Goal: Task Accomplishment & Management: Manage account settings

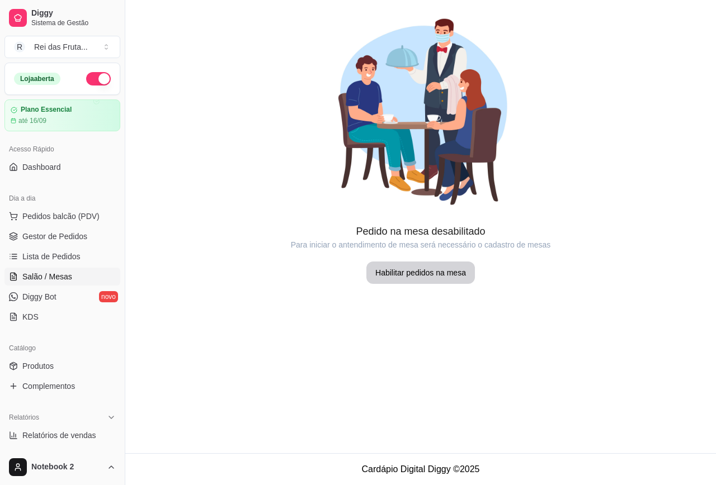
click at [68, 207] on button "Pedidos balcão (PDV)" at bounding box center [62, 216] width 116 height 18
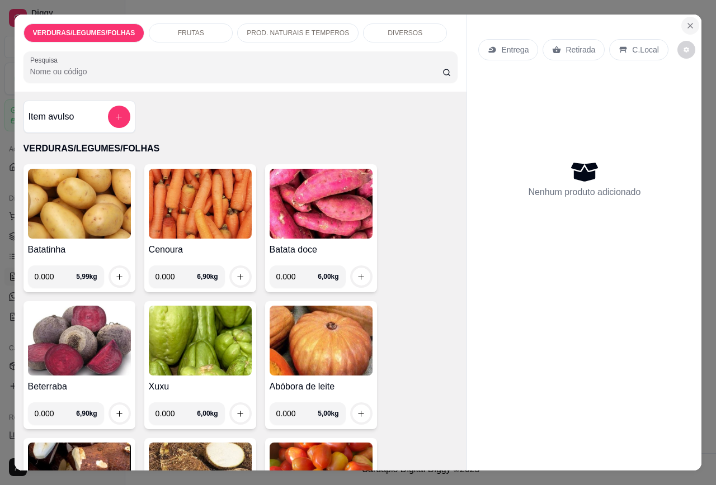
click at [681, 24] on button "Close" at bounding box center [690, 26] width 18 height 18
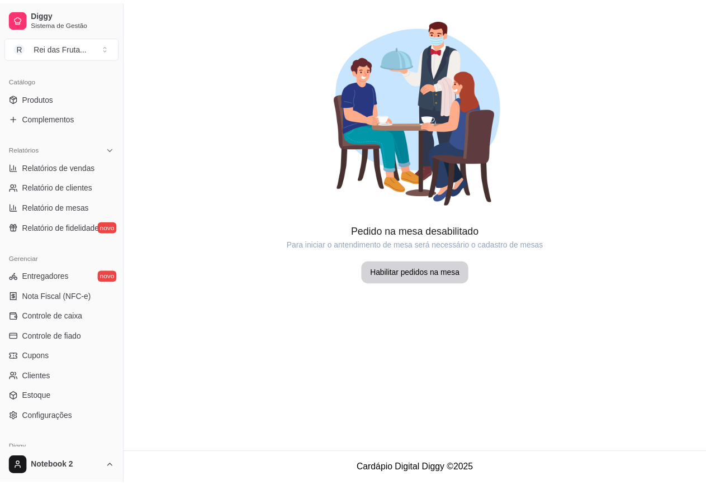
scroll to position [280, 0]
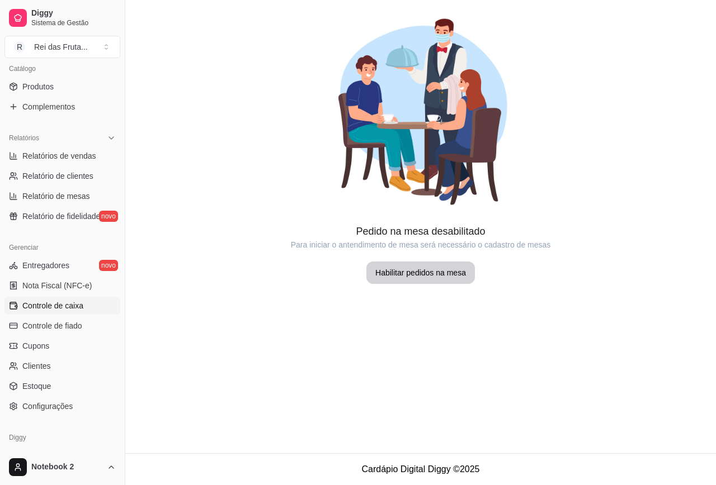
click at [88, 312] on link "Controle de caixa" at bounding box center [62, 306] width 116 height 18
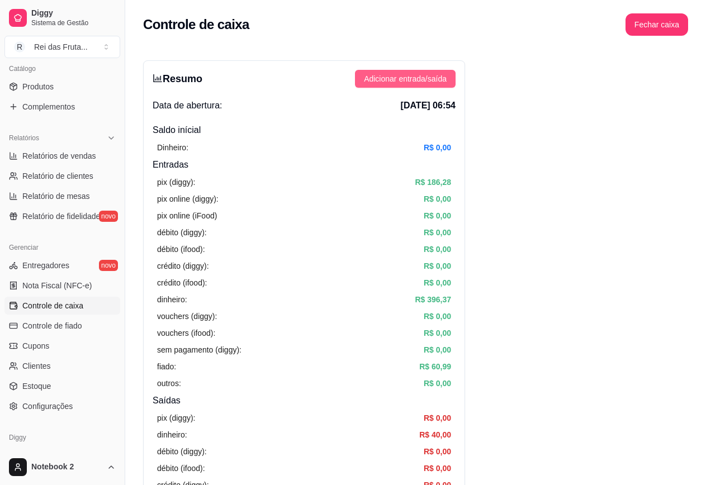
click at [393, 82] on span "Adicionar entrada/saída" at bounding box center [405, 79] width 83 height 12
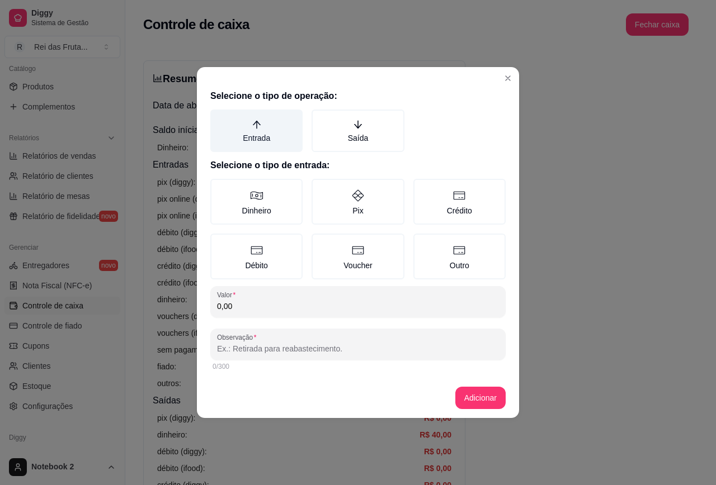
click at [285, 125] on label "Entrada" at bounding box center [256, 131] width 92 height 43
click at [219, 118] on button "Entrada" at bounding box center [214, 113] width 9 height 9
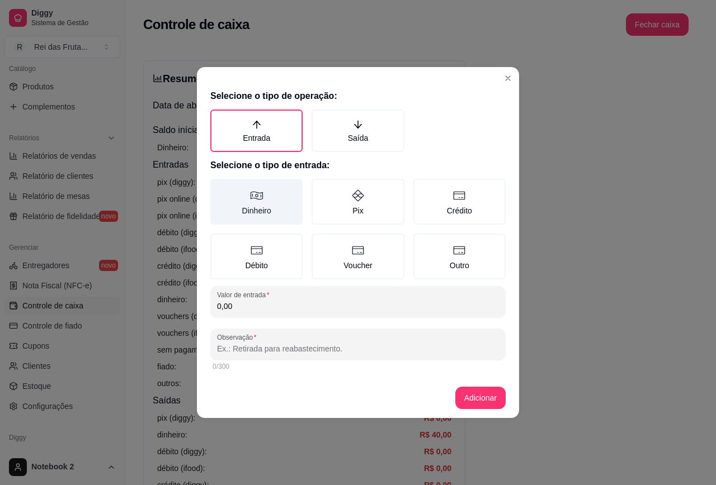
click at [264, 190] on label "Dinheiro" at bounding box center [256, 202] width 92 height 46
click at [219, 187] on button "Dinheiro" at bounding box center [214, 182] width 9 height 9
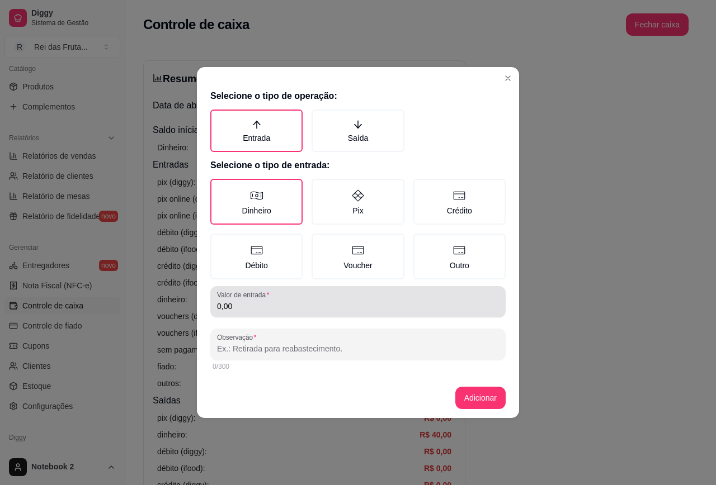
click at [311, 291] on div "0,00" at bounding box center [358, 302] width 282 height 22
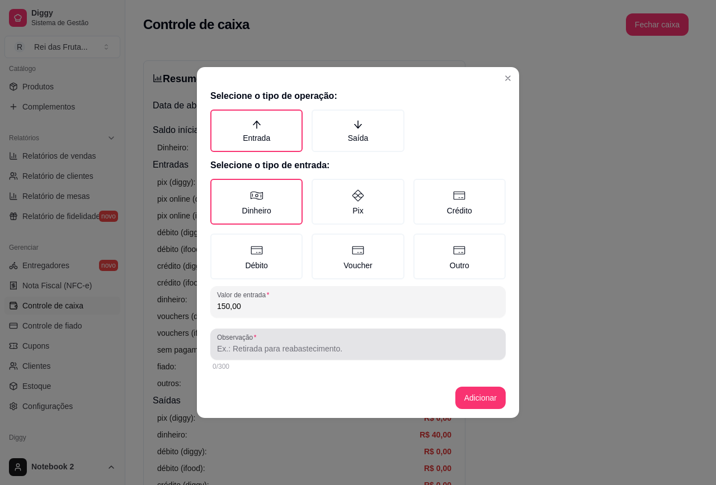
type input "150,00"
click at [287, 342] on div at bounding box center [358, 344] width 282 height 22
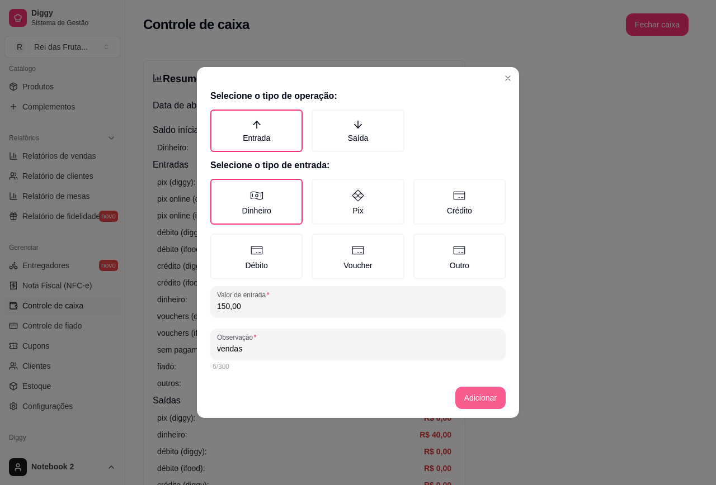
type input "vendas"
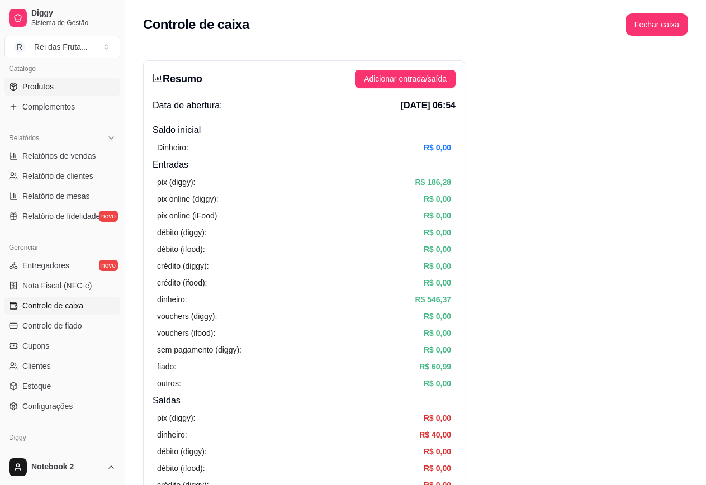
click at [40, 91] on span "Produtos" at bounding box center [37, 86] width 31 height 11
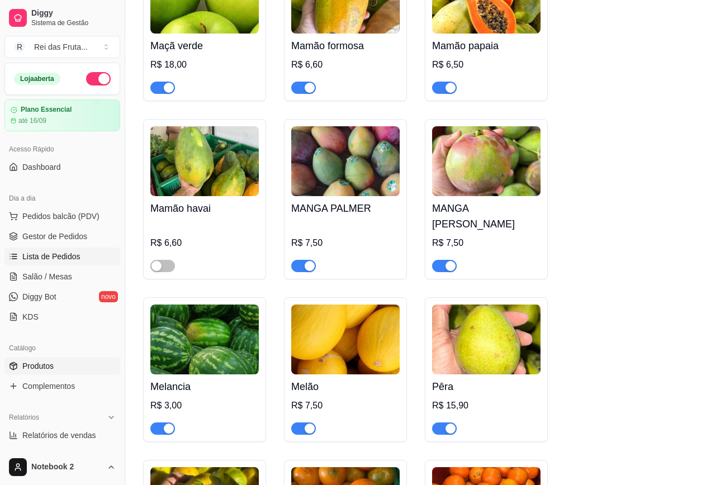
click at [68, 254] on span "Lista de Pedidos" at bounding box center [51, 256] width 58 height 11
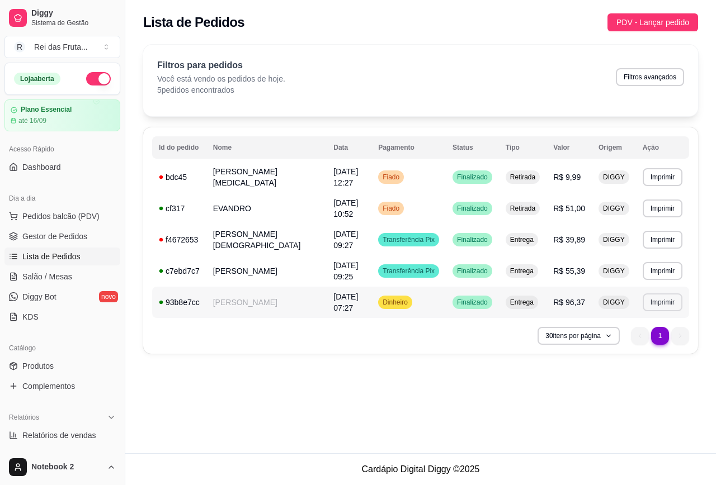
click at [655, 306] on button "Imprimir" at bounding box center [663, 303] width 40 height 18
click at [644, 336] on button "IMPRESSORA" at bounding box center [642, 342] width 81 height 18
click at [53, 222] on button "Pedidos balcão (PDV)" at bounding box center [62, 216] width 116 height 18
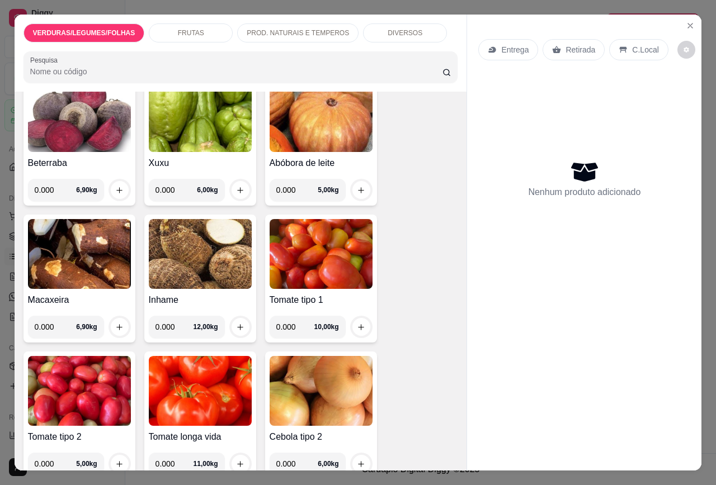
scroll to position [391, 0]
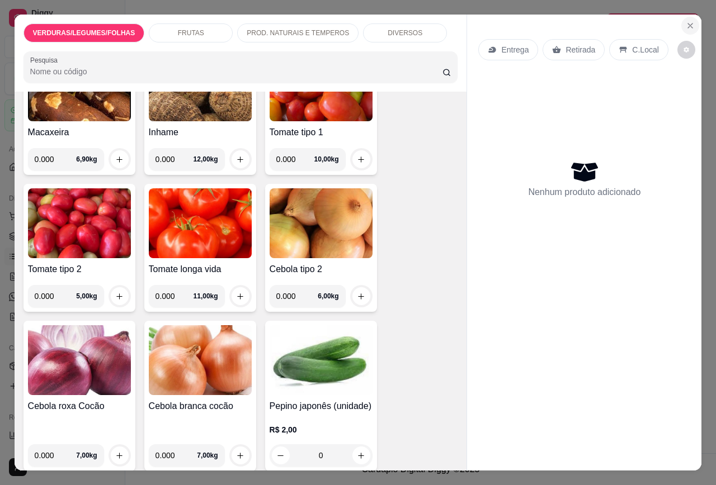
click at [687, 21] on icon "Close" at bounding box center [690, 25] width 9 height 9
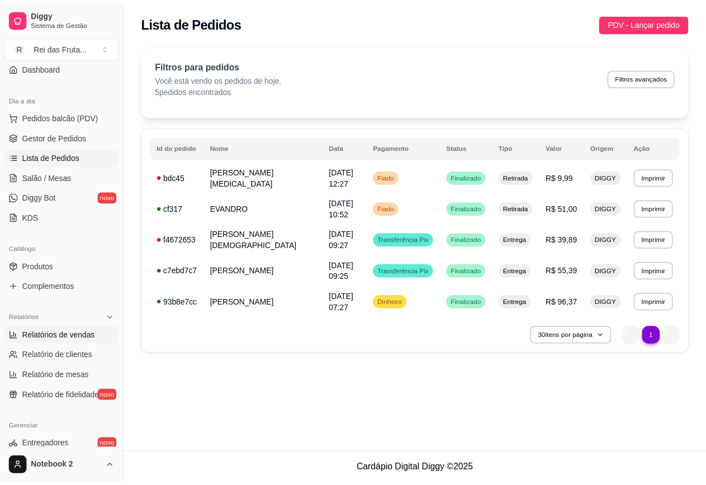
scroll to position [224, 0]
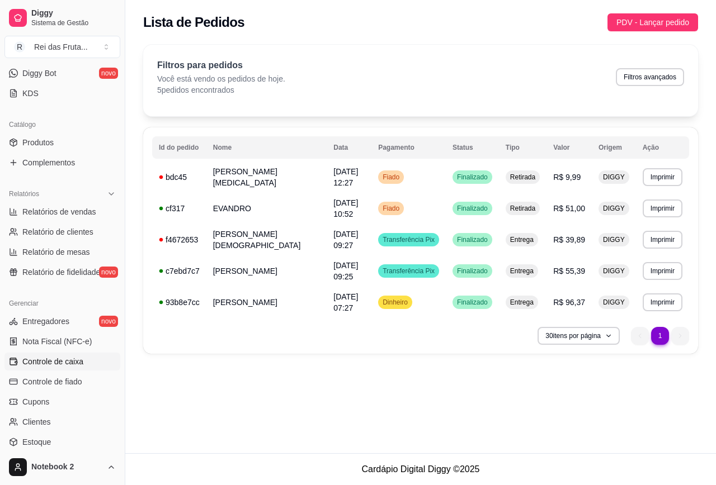
click at [86, 360] on link "Controle de caixa" at bounding box center [62, 362] width 116 height 18
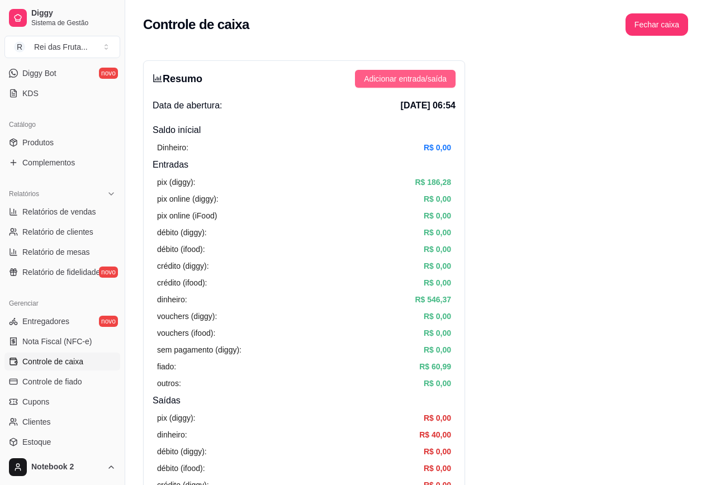
click at [387, 76] on span "Adicionar entrada/saída" at bounding box center [405, 79] width 83 height 12
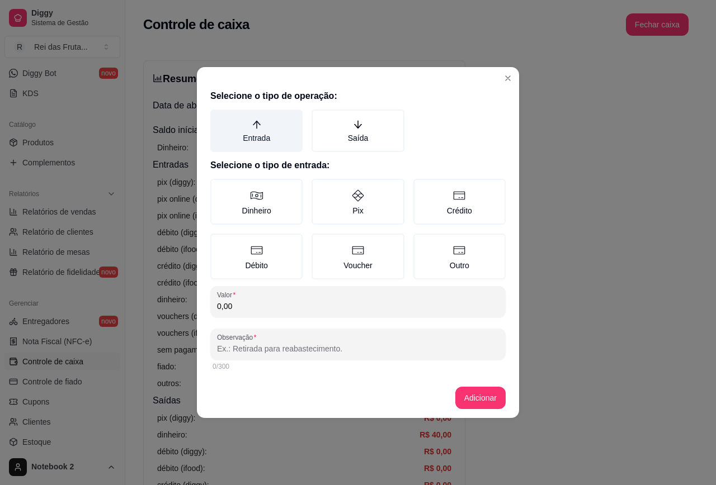
click at [280, 141] on label "Entrada" at bounding box center [256, 131] width 92 height 43
click at [219, 118] on button "Entrada" at bounding box center [214, 113] width 9 height 9
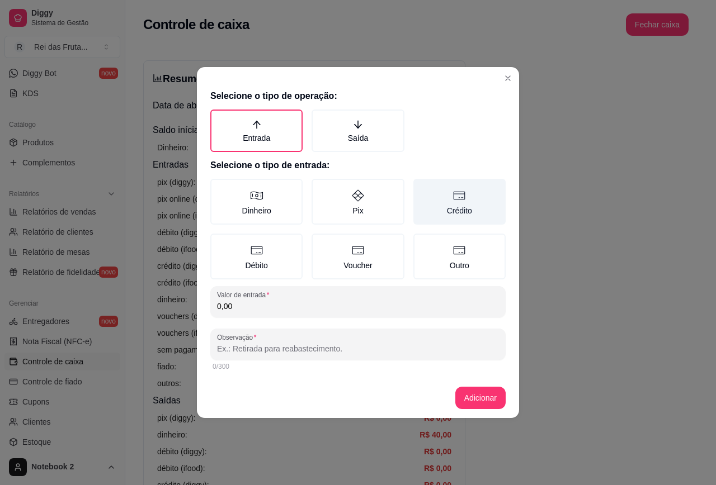
click at [451, 205] on label "Crédito" at bounding box center [459, 202] width 92 height 46
click at [422, 187] on button "Crédito" at bounding box center [417, 182] width 9 height 9
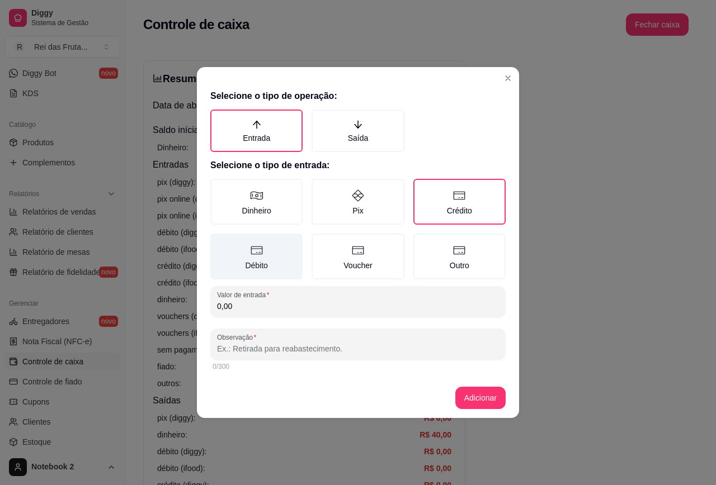
click at [262, 248] on icon at bounding box center [257, 251] width 12 height 8
click at [219, 242] on button "Débito" at bounding box center [214, 237] width 9 height 9
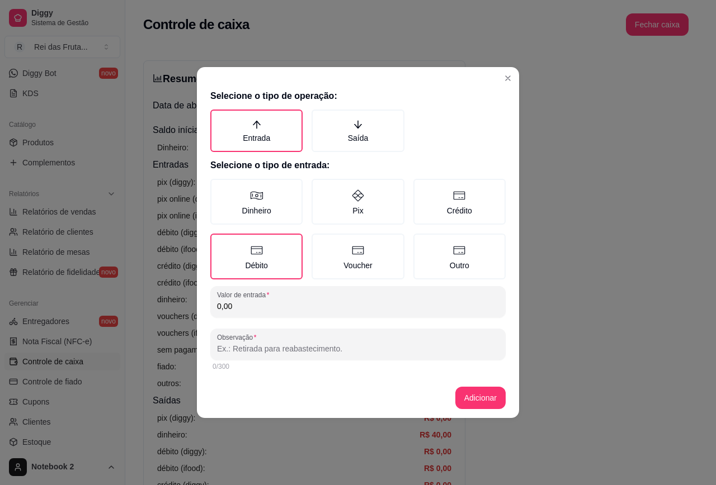
click at [298, 308] on input "0,00" at bounding box center [358, 306] width 282 height 11
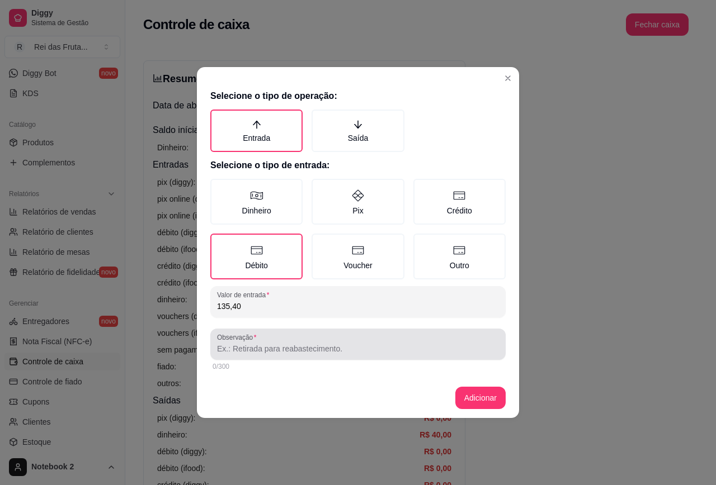
type input "135,40"
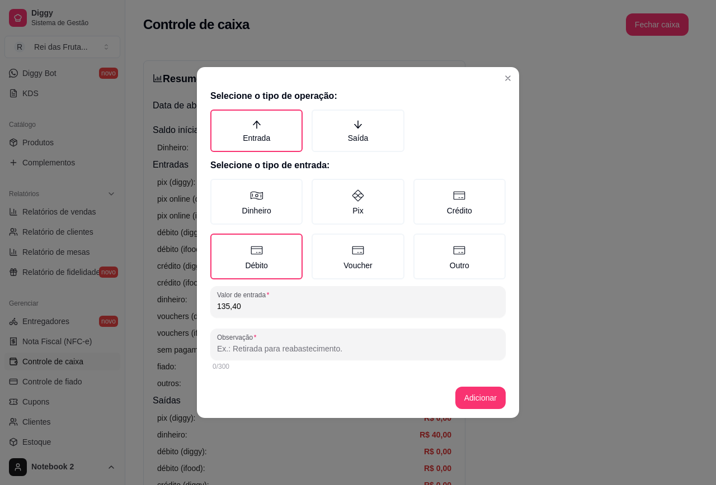
click at [305, 352] on input "Observação" at bounding box center [358, 348] width 282 height 11
type input "venda maquina"
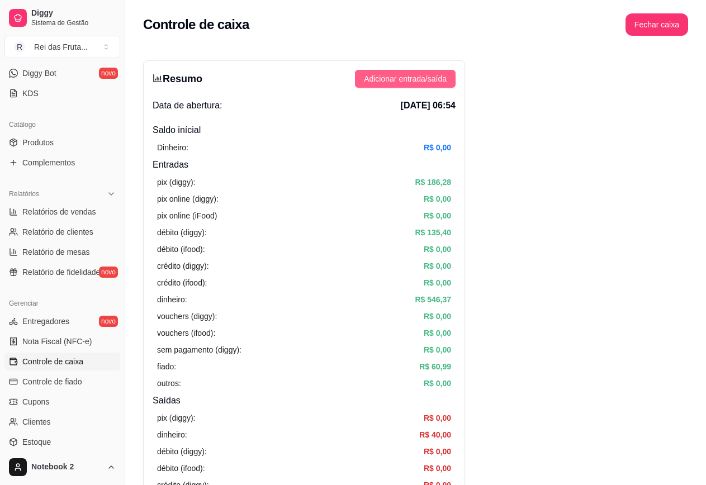
click at [390, 78] on span "Adicionar entrada/saída" at bounding box center [405, 79] width 83 height 12
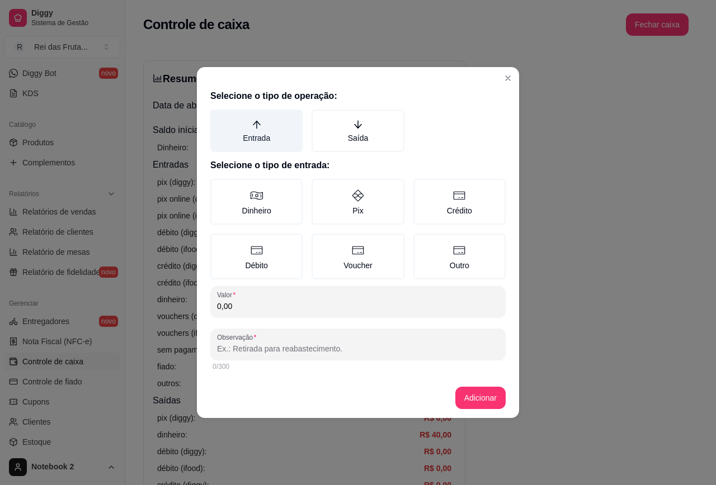
click at [254, 138] on label "Entrada" at bounding box center [256, 131] width 92 height 43
click at [219, 118] on button "Entrada" at bounding box center [214, 113] width 9 height 9
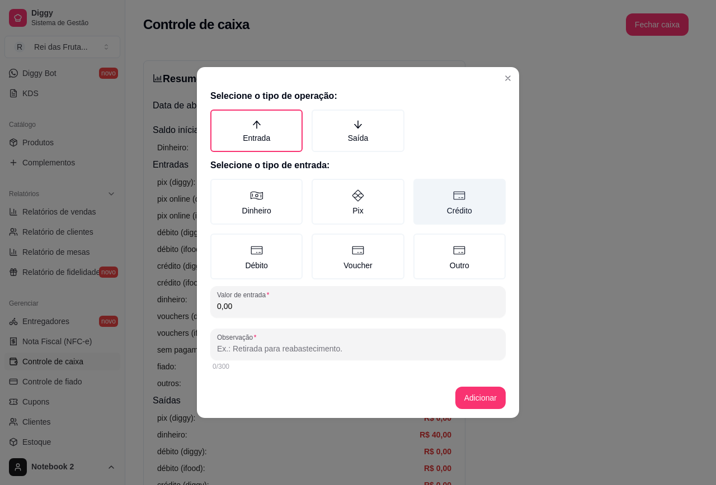
click at [456, 205] on label "Crédito" at bounding box center [459, 202] width 92 height 46
click at [422, 187] on button "Crédito" at bounding box center [417, 182] width 9 height 9
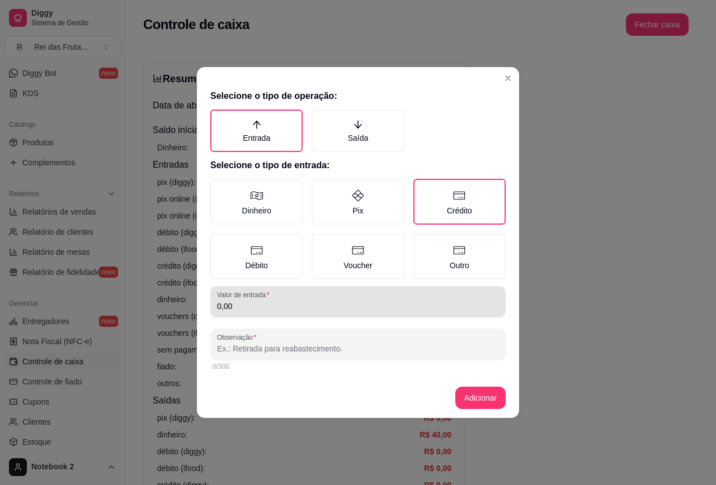
click at [391, 308] on input "0,00" at bounding box center [358, 306] width 282 height 11
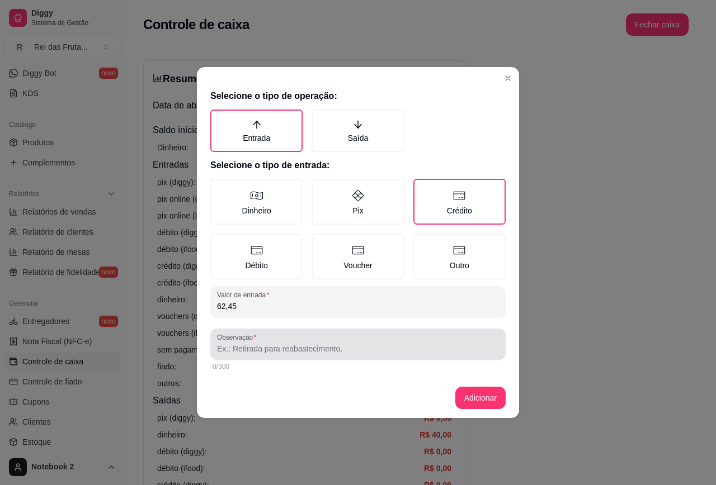
type input "62,45"
click at [399, 341] on div at bounding box center [358, 344] width 282 height 22
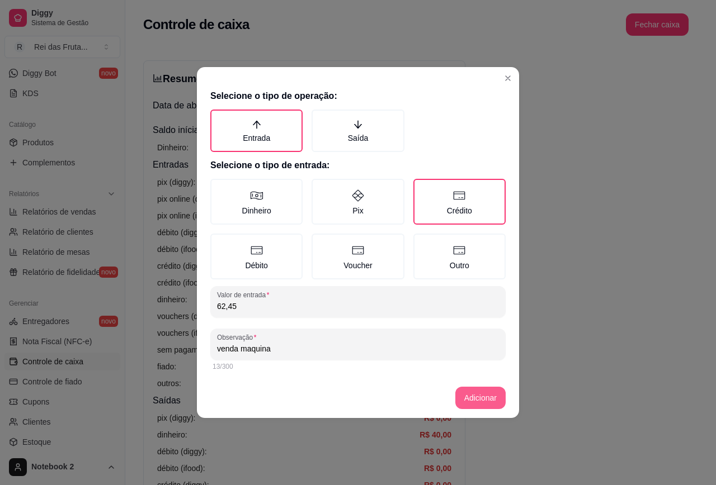
type input "venda maquina"
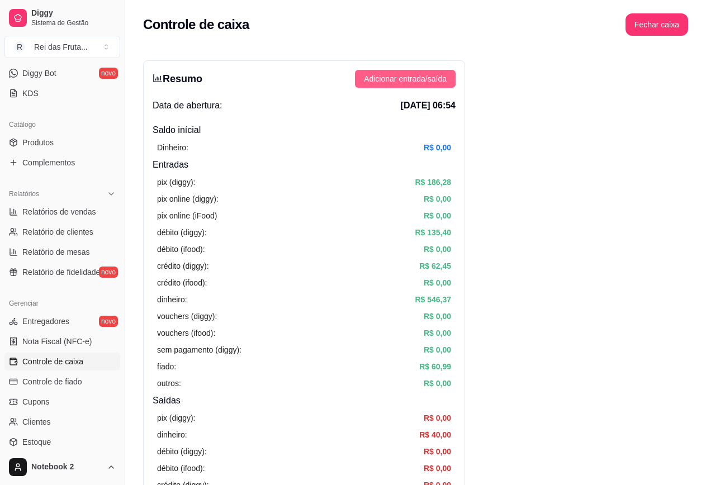
click at [435, 72] on button "Adicionar entrada/saída" at bounding box center [405, 79] width 101 height 18
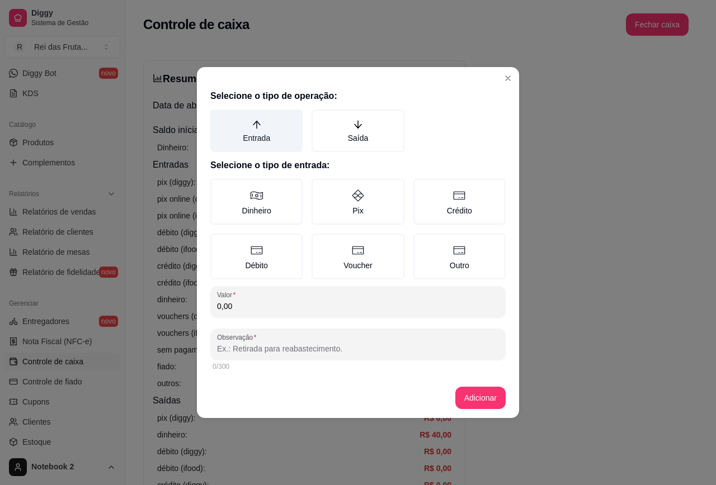
click at [261, 142] on label "Entrada" at bounding box center [256, 131] width 92 height 43
click at [219, 118] on button "Entrada" at bounding box center [214, 113] width 9 height 9
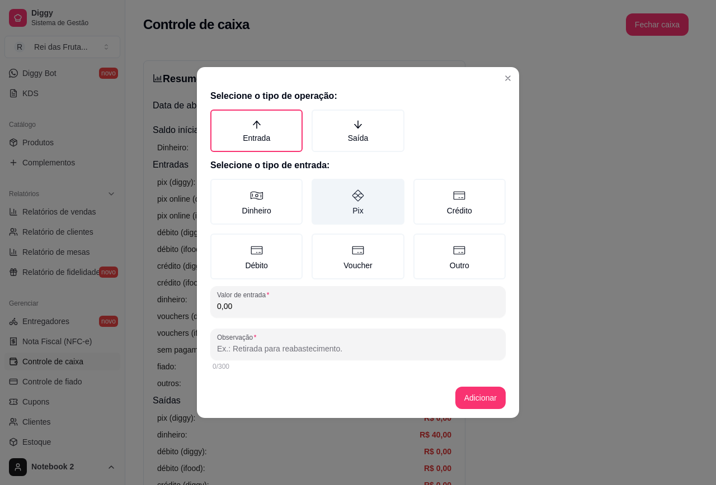
click at [348, 195] on label "Pix" at bounding box center [357, 202] width 92 height 46
click at [320, 187] on button "Pix" at bounding box center [315, 182] width 9 height 9
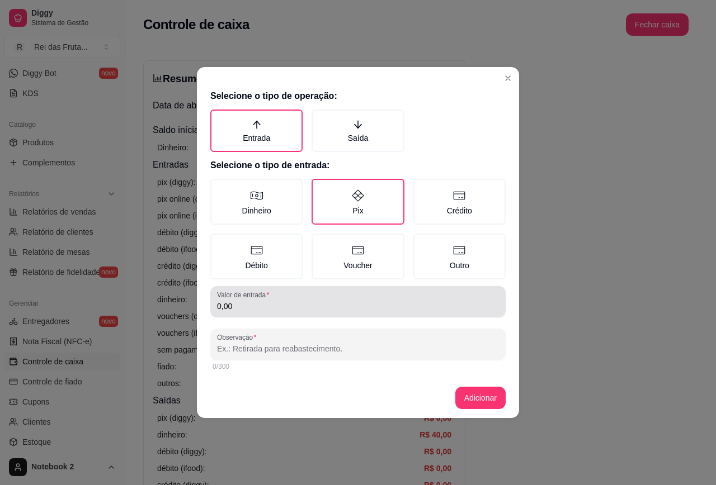
click at [302, 314] on div "Valor de entrada 0,00" at bounding box center [357, 301] width 295 height 31
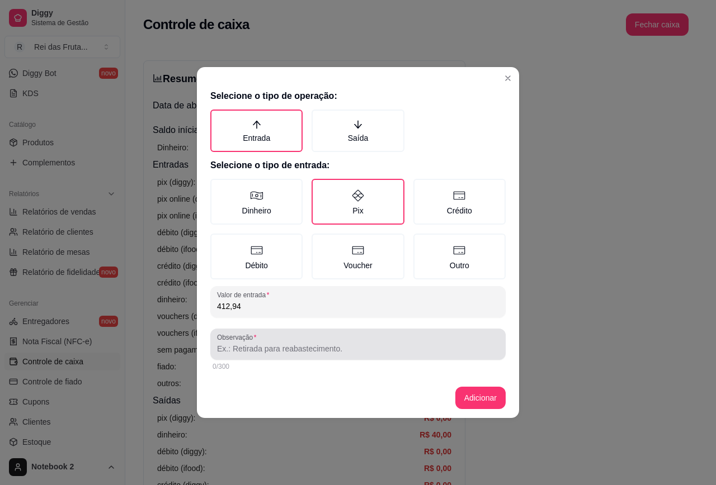
type input "412,94"
click at [319, 355] on div at bounding box center [358, 344] width 282 height 22
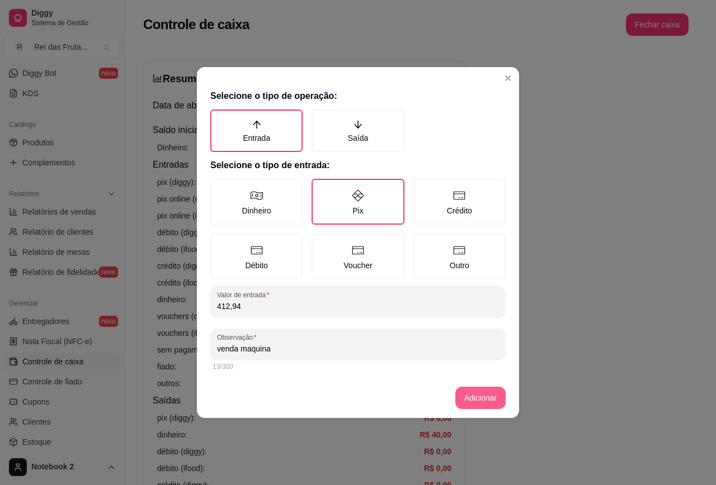
type input "venda maquina"
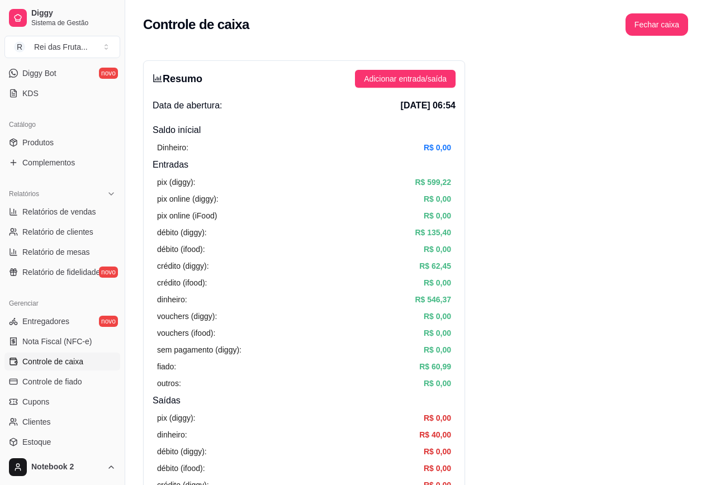
click at [421, 88] on div "Resumo Adicionar entrada/saída Data de abertura: [DATE] 06:54 Saldo inícial Din…" at bounding box center [304, 355] width 322 height 591
click at [405, 82] on span "Adicionar entrada/saída" at bounding box center [405, 79] width 83 height 12
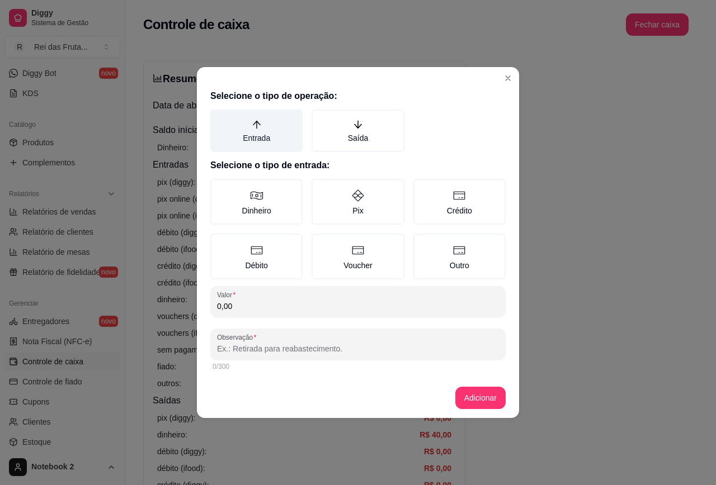
click at [280, 135] on label "Entrada" at bounding box center [256, 131] width 92 height 43
click at [219, 118] on button "Entrada" at bounding box center [214, 113] width 9 height 9
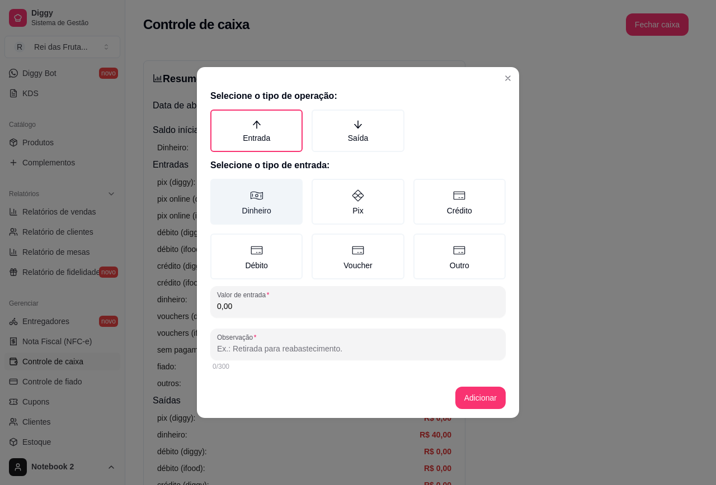
click at [258, 195] on icon at bounding box center [256, 195] width 13 height 13
click at [219, 187] on button "Dinheiro" at bounding box center [214, 182] width 9 height 9
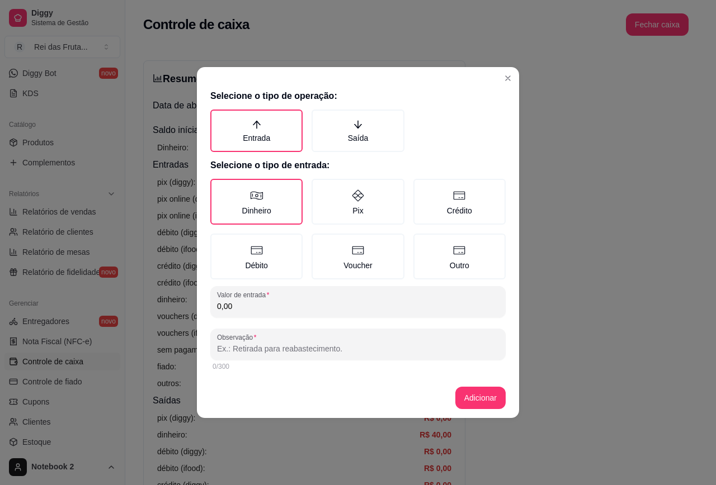
click at [286, 310] on input "0,00" at bounding box center [358, 306] width 282 height 11
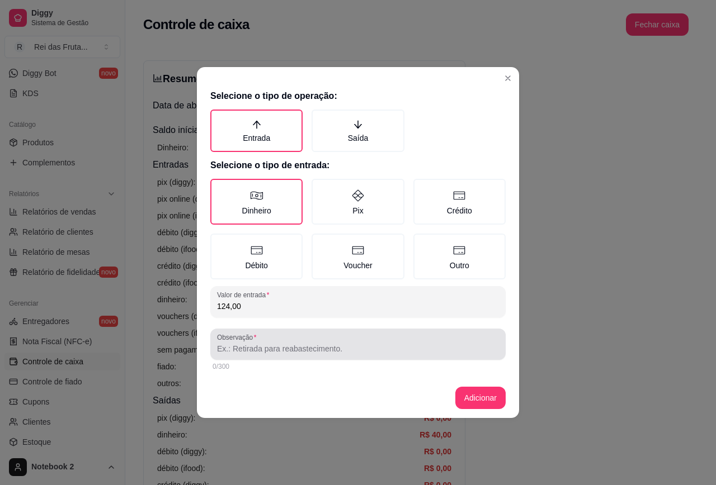
type input "124,00"
click at [312, 356] on div "Observação" at bounding box center [357, 344] width 295 height 31
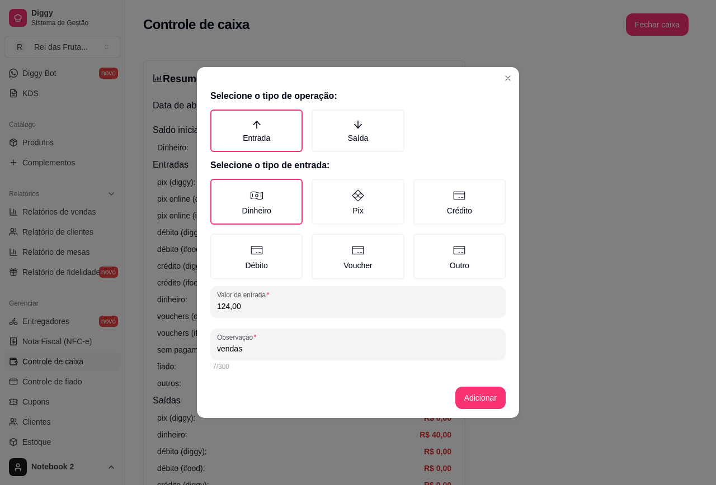
type input "vendas"
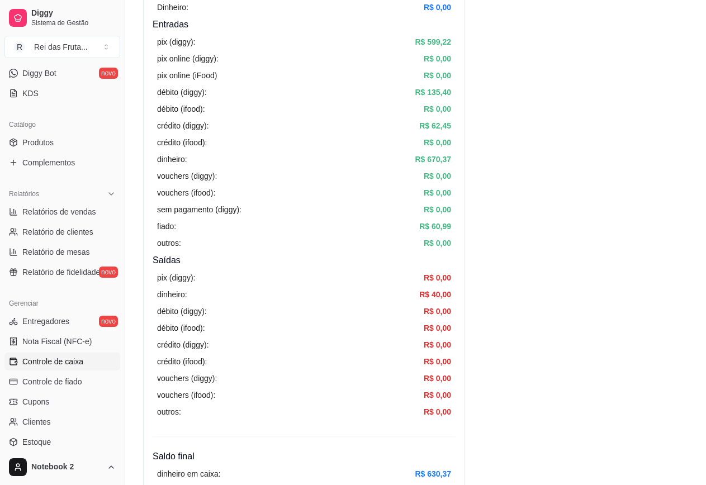
scroll to position [168, 0]
